Goal: Information Seeking & Learning: Understand process/instructions

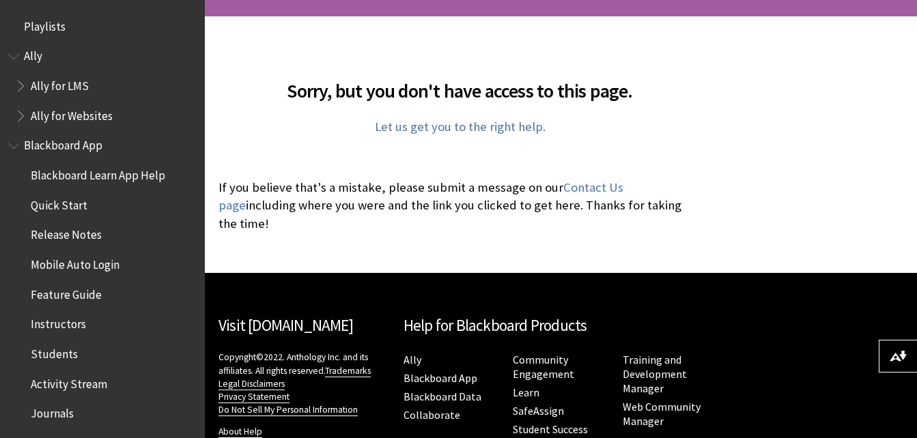
scroll to position [278, 0]
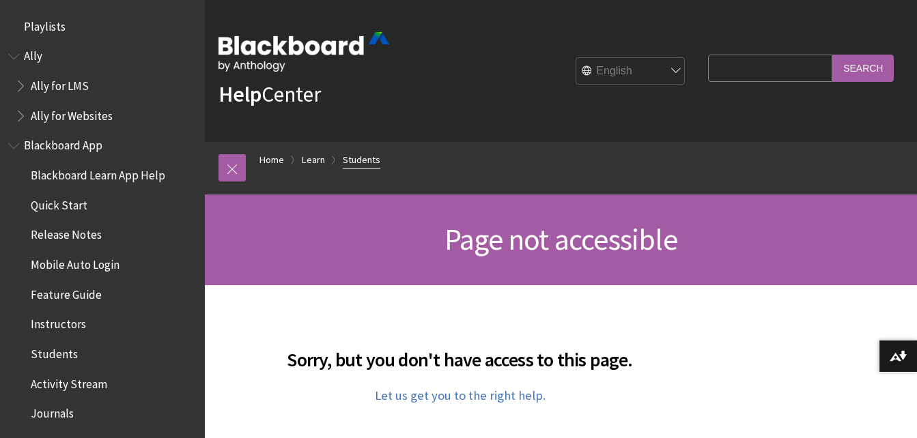
click at [367, 164] on link "Students" at bounding box center [362, 160] width 38 height 17
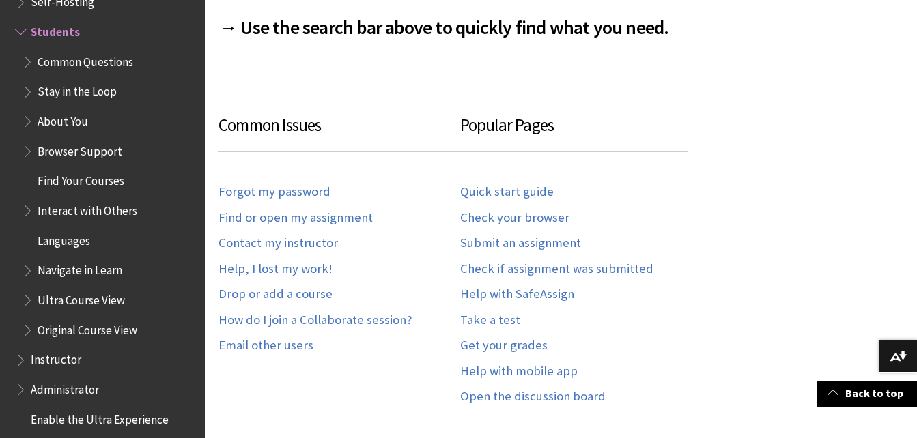
scroll to position [702, 0]
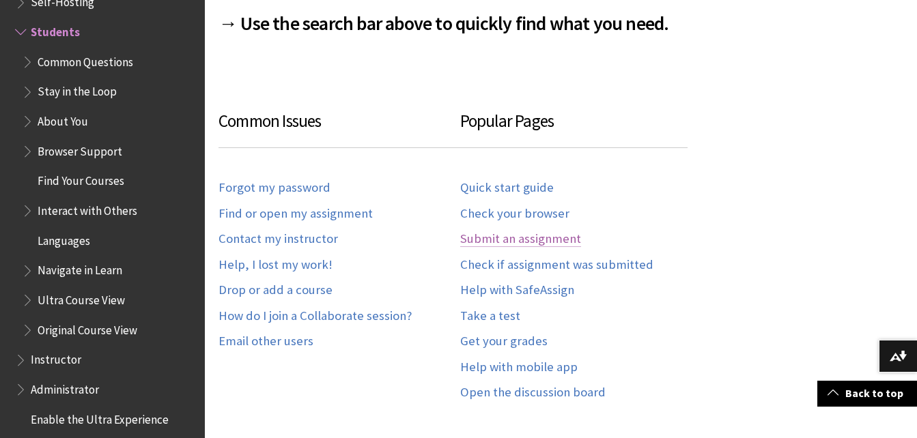
click at [498, 231] on link "Submit an assignment" at bounding box center [520, 239] width 121 height 16
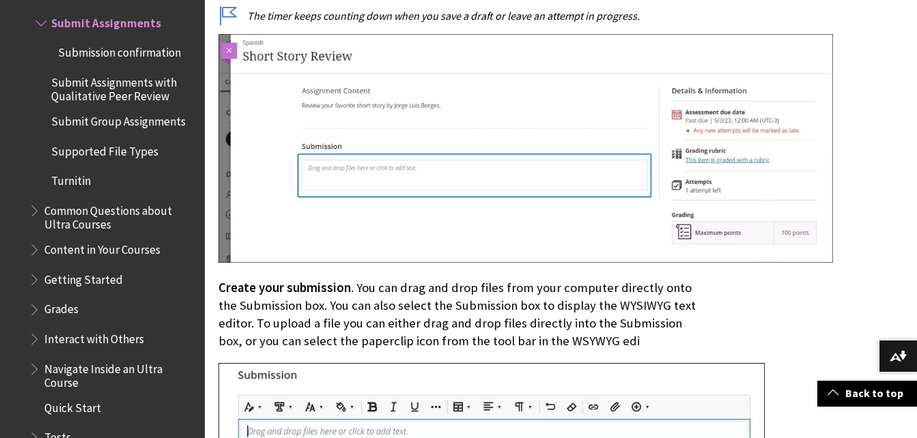
scroll to position [5715, 0]
